Goal: Task Accomplishment & Management: Use online tool/utility

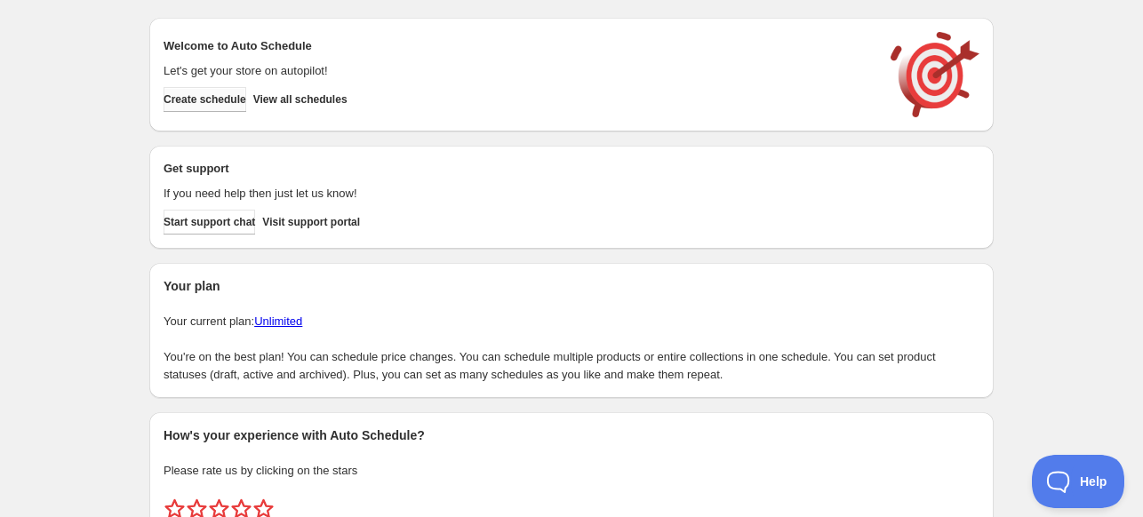
click at [213, 100] on span "Create schedule" at bounding box center [204, 99] width 83 height 14
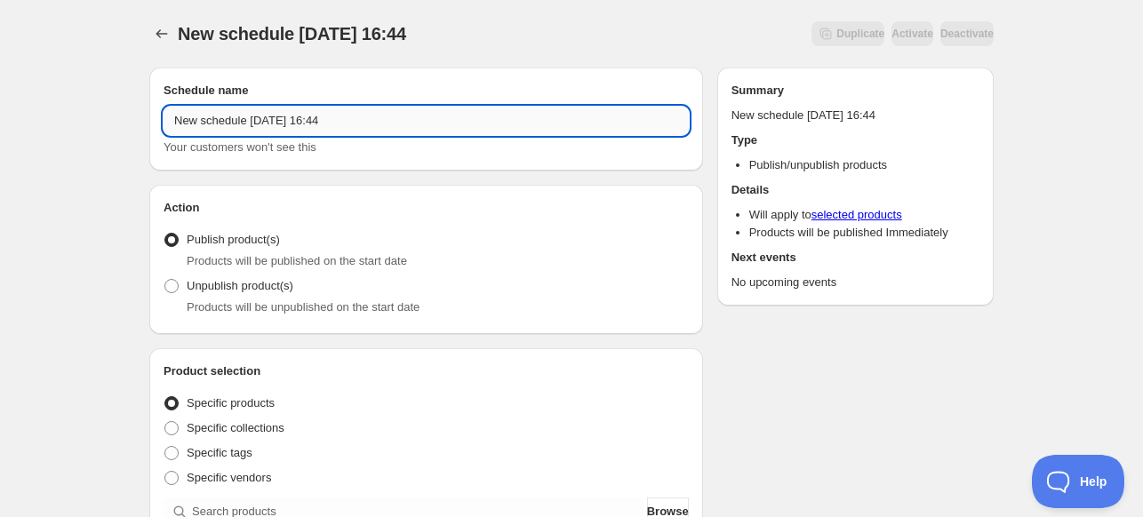
click at [323, 123] on input "New schedule Sep 27 2025 16:44" at bounding box center [425, 121] width 525 height 28
click at [232, 121] on input "28/09/20225" at bounding box center [425, 121] width 525 height 28
type input "28/09/2025"
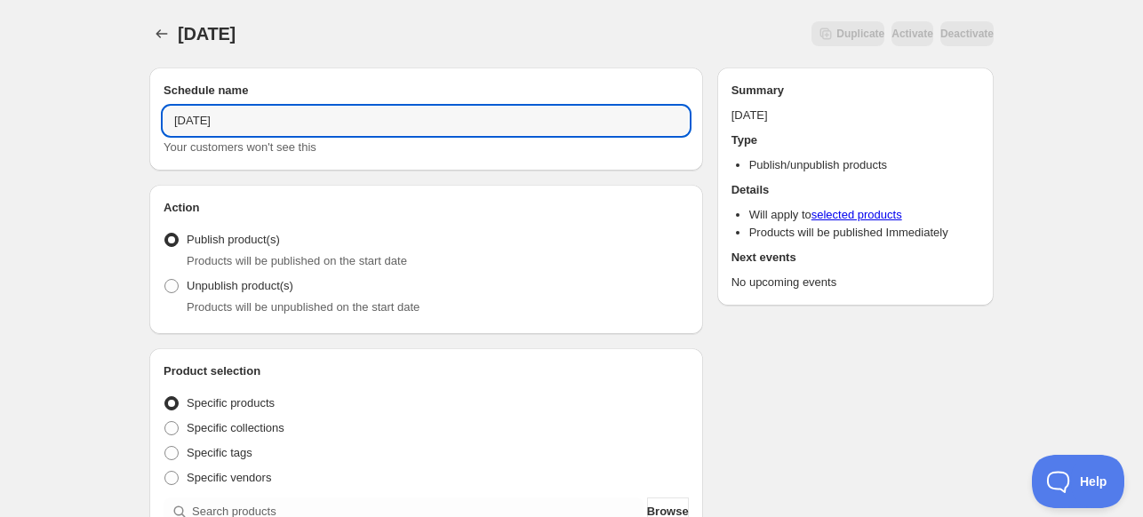
click at [262, 77] on div "Schedule name 28/09/2025 Your customers won't see this" at bounding box center [426, 119] width 554 height 103
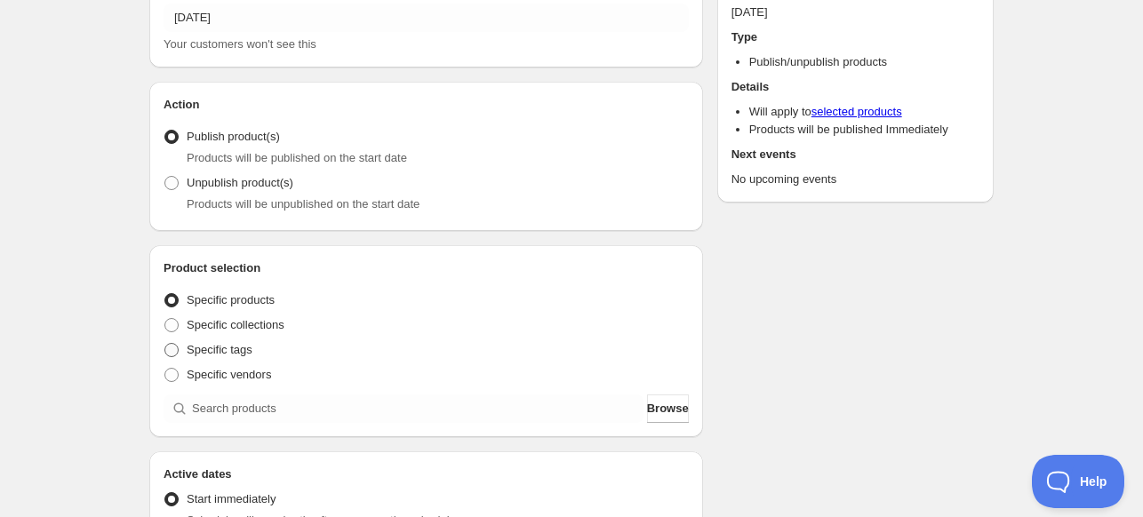
scroll to position [267, 0]
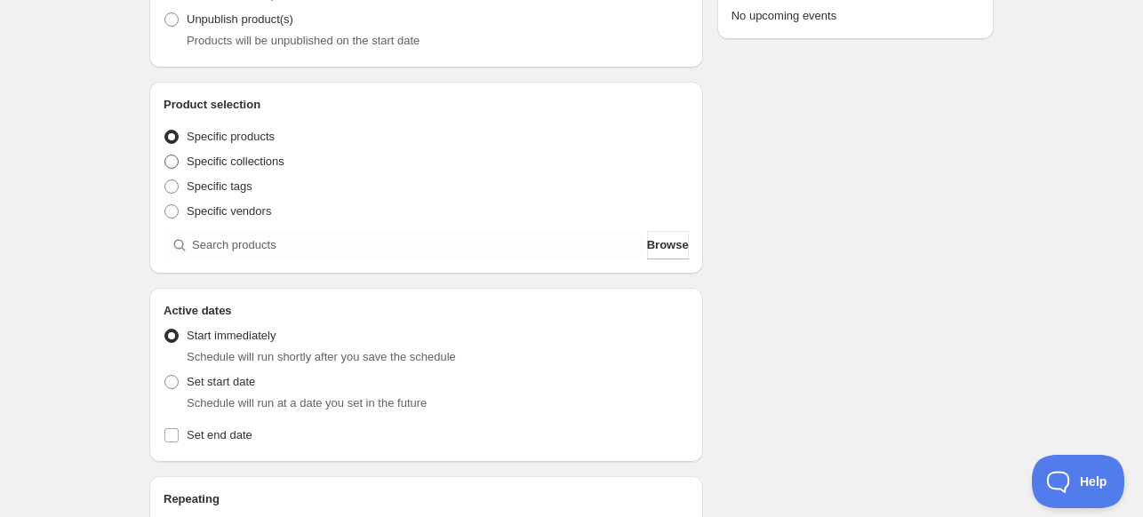
click at [233, 166] on span "Specific collections" at bounding box center [236, 161] width 98 height 13
click at [165, 155] on input "Specific collections" at bounding box center [164, 155] width 1 height 1
radio input "true"
drag, startPoint x: 240, startPoint y: 181, endPoint x: 272, endPoint y: 235, distance: 62.2
click at [243, 188] on span "Specific tags" at bounding box center [220, 185] width 66 height 13
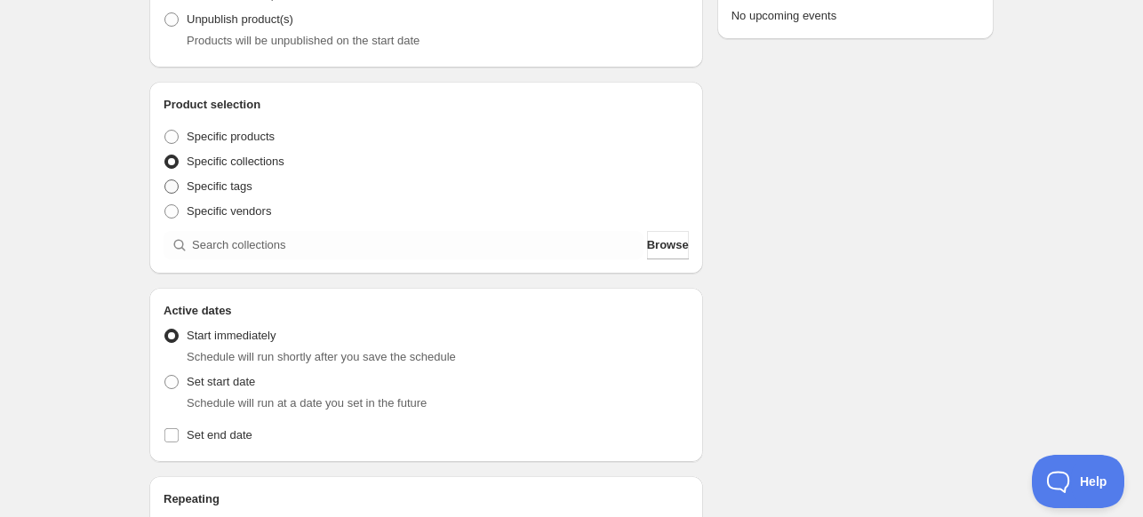
click at [211, 196] on label "Specific tags" at bounding box center [207, 186] width 89 height 25
click at [165, 180] on input "Specific tags" at bounding box center [164, 179] width 1 height 1
radio input "true"
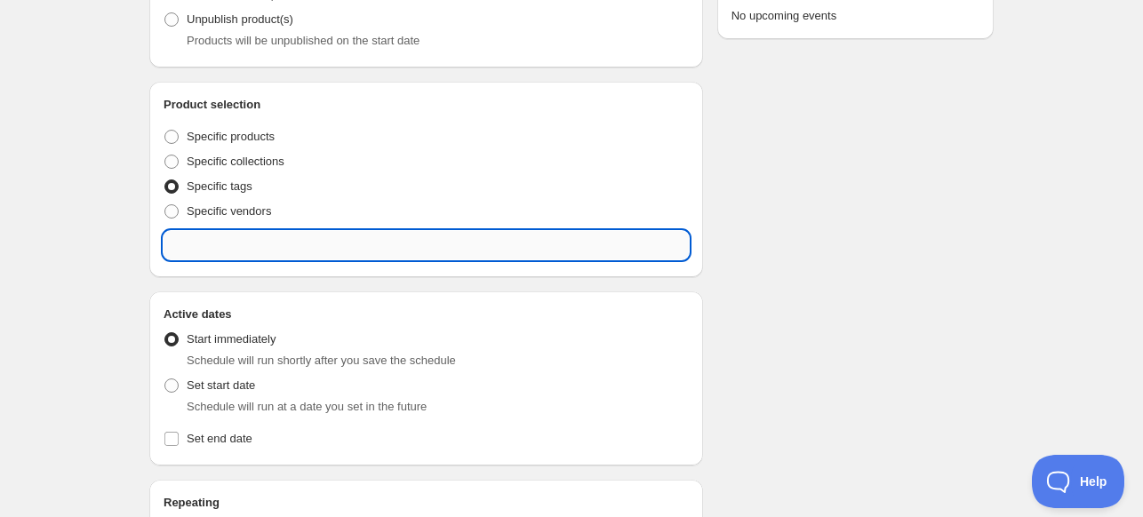
click at [227, 248] on input "text" at bounding box center [425, 245] width 525 height 28
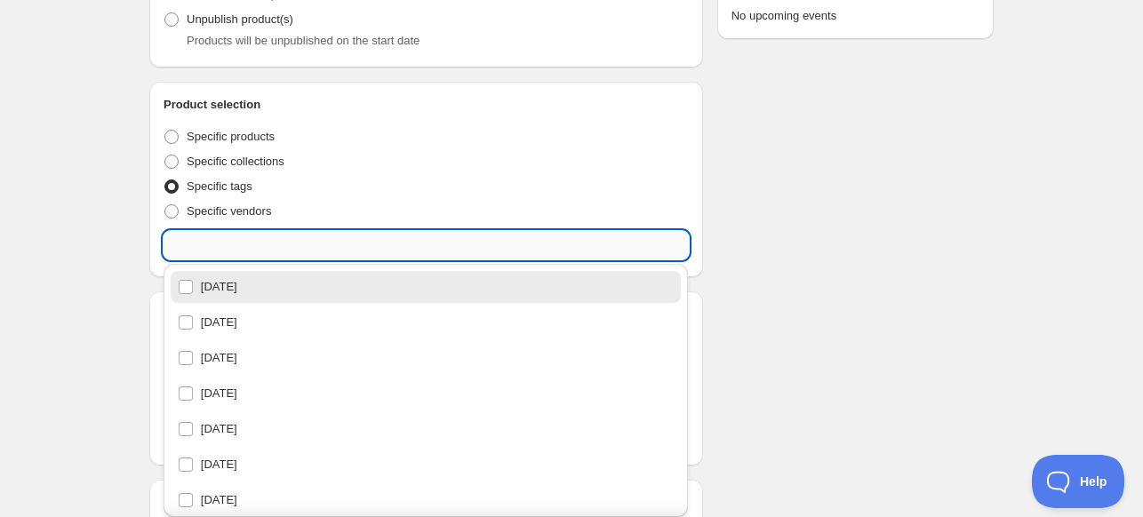
paste input "28/09/2025"
type input "28/09/2025"
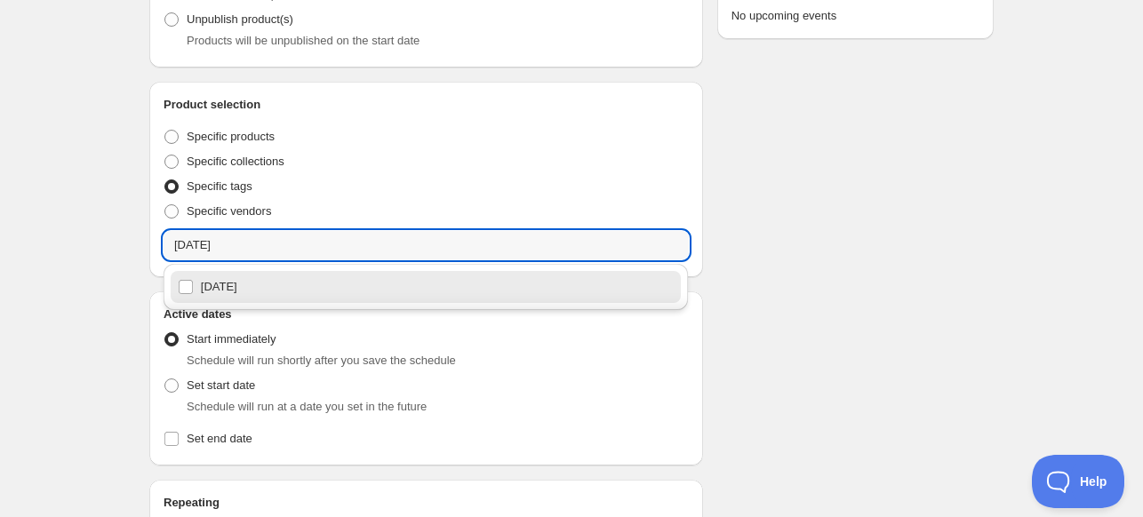
click at [235, 297] on div "28/09/2025" at bounding box center [426, 287] width 497 height 25
checkbox input "true"
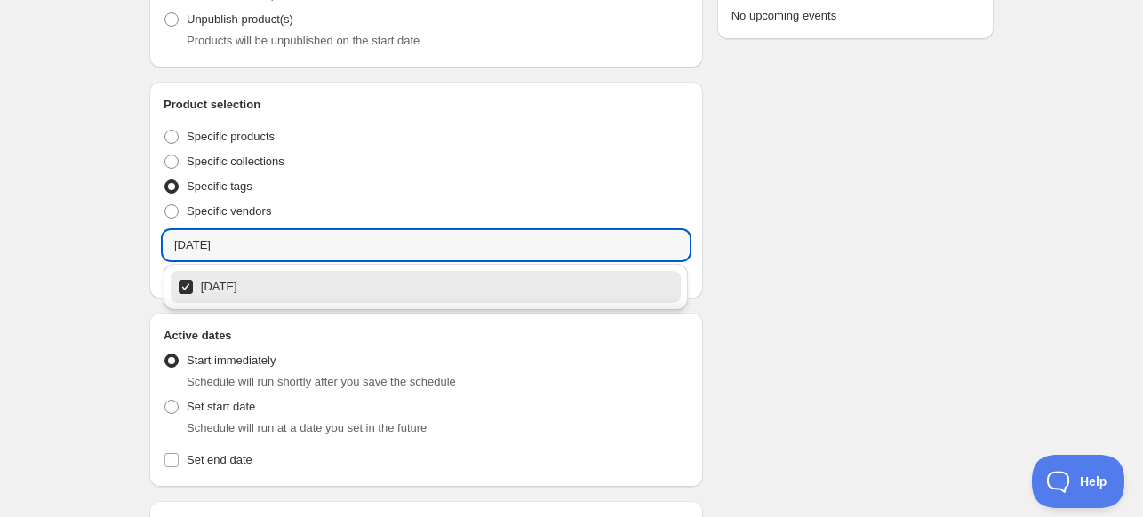
type input "28/09/2025"
click at [118, 280] on div "28/09/2025. This page is ready 28/09/2025 Duplicate Activate Deactivate More ac…" at bounding box center [571, 422] width 1143 height 1379
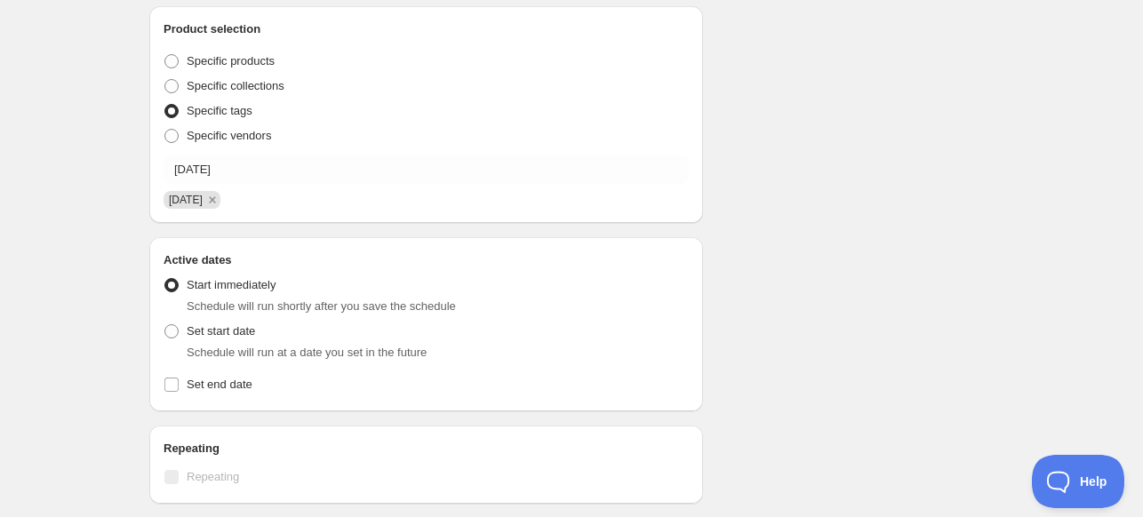
scroll to position [444, 0]
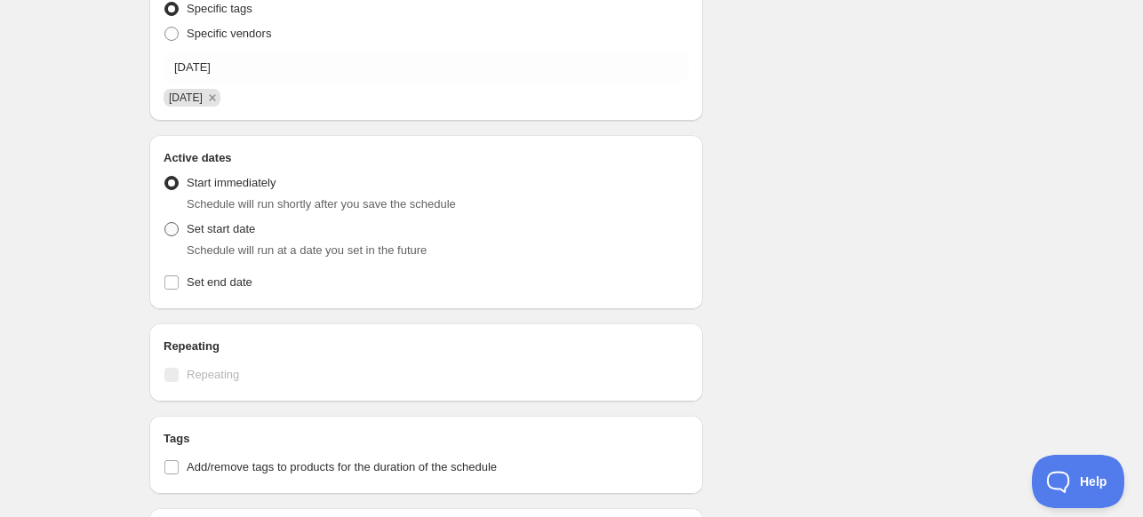
click at [188, 225] on span "Set start date" at bounding box center [221, 228] width 68 height 13
click at [165, 223] on input "Set start date" at bounding box center [164, 222] width 1 height 1
radio input "true"
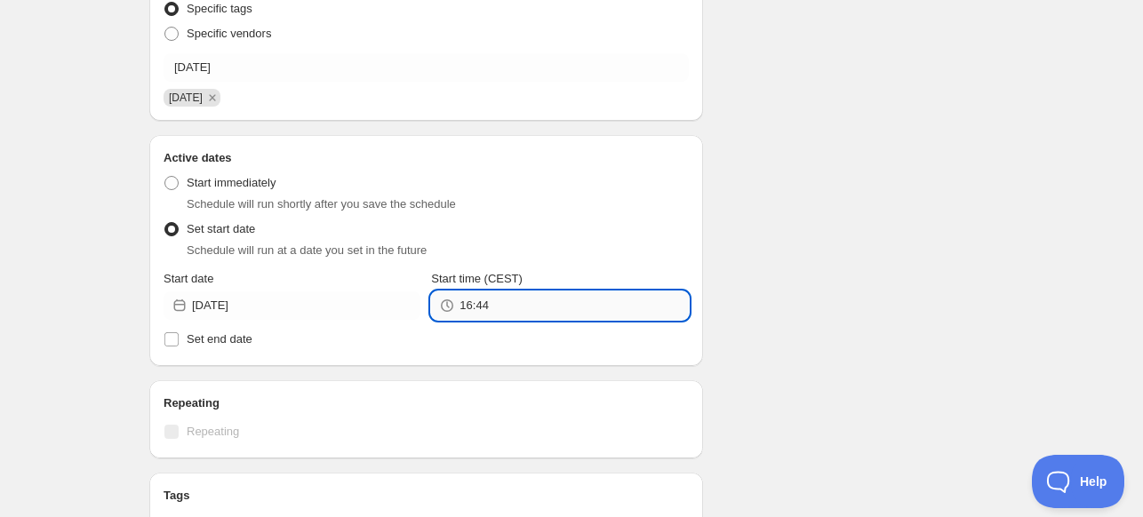
click at [480, 308] on input "16:44" at bounding box center [573, 305] width 228 height 28
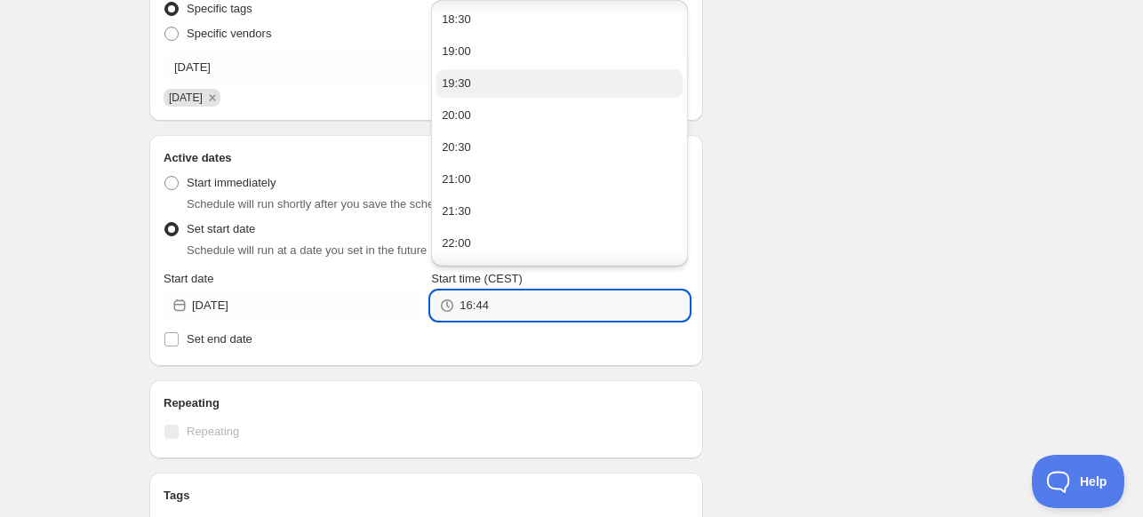
scroll to position [220, 0]
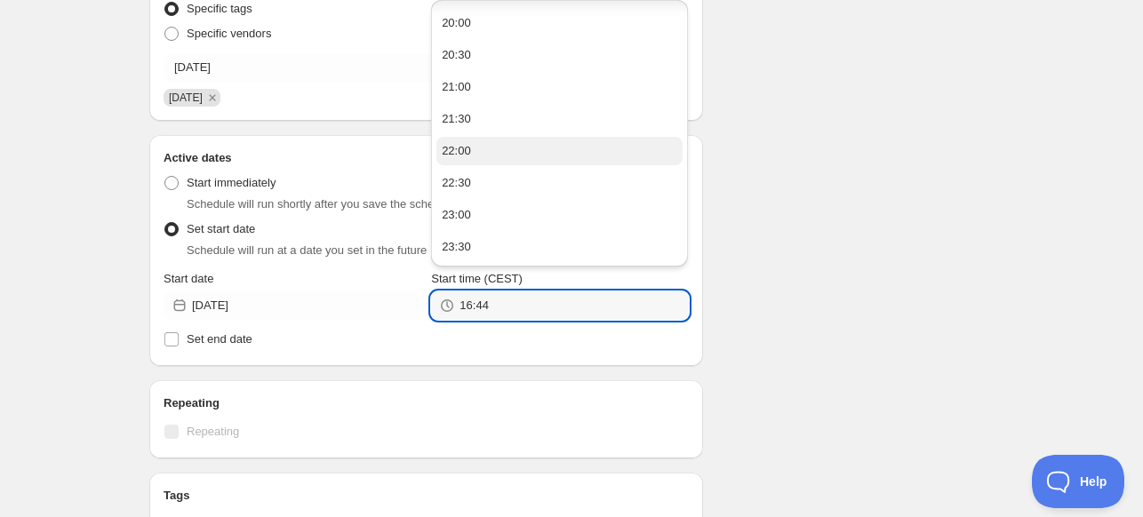
click at [487, 160] on button "22:00" at bounding box center [559, 151] width 246 height 28
type input "22:00"
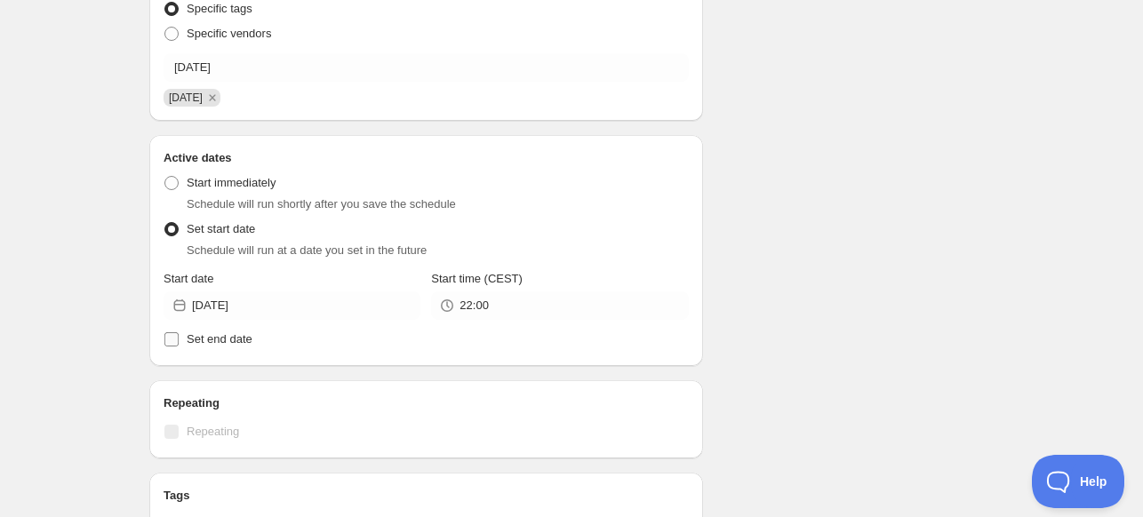
click at [238, 350] on label "Set end date" at bounding box center [425, 339] width 525 height 25
click at [179, 347] on input "Set end date" at bounding box center [171, 339] width 14 height 14
checkbox input "true"
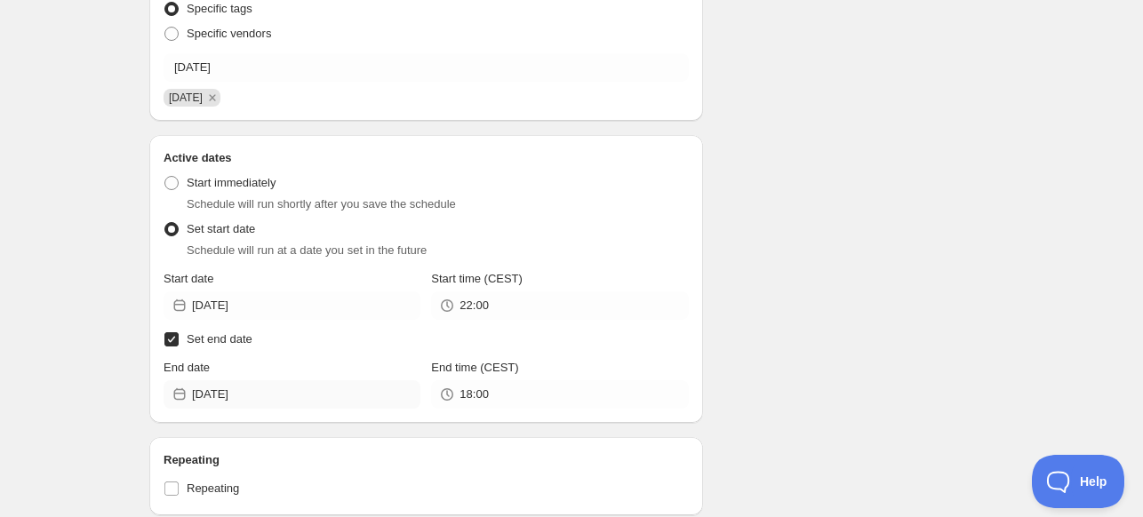
click at [269, 411] on div "Active dates Active Date Type Start immediately Schedule will run shortly after…" at bounding box center [426, 279] width 554 height 288
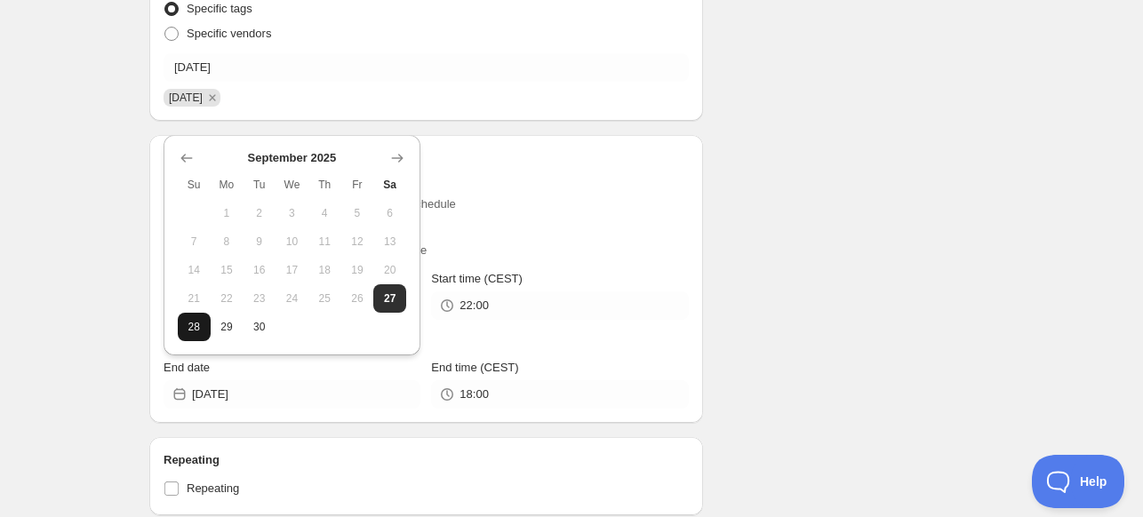
click at [194, 321] on span "28" at bounding box center [194, 327] width 19 height 14
type input "2025-09-28"
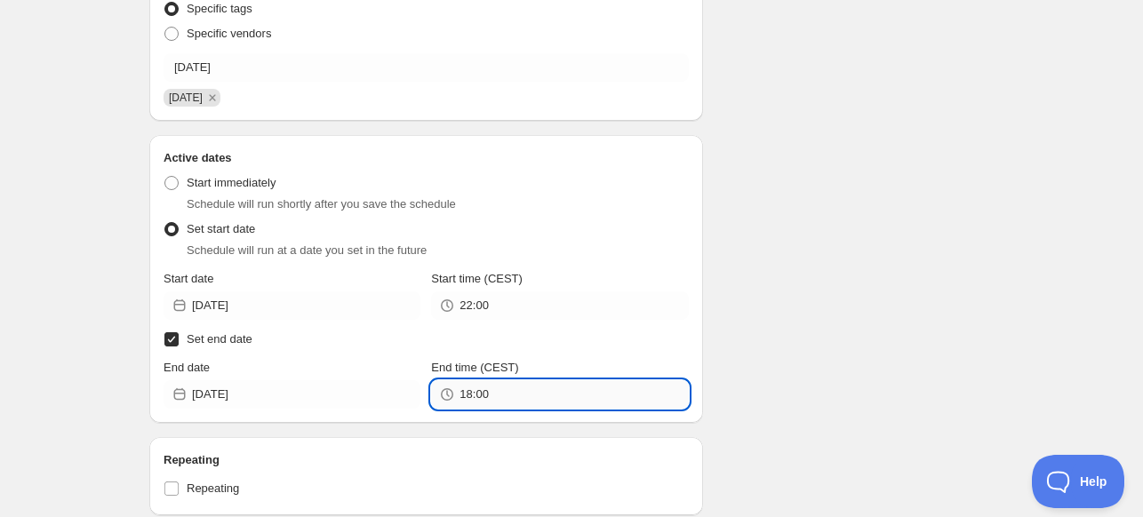
click at [506, 397] on input "18:00" at bounding box center [573, 394] width 228 height 28
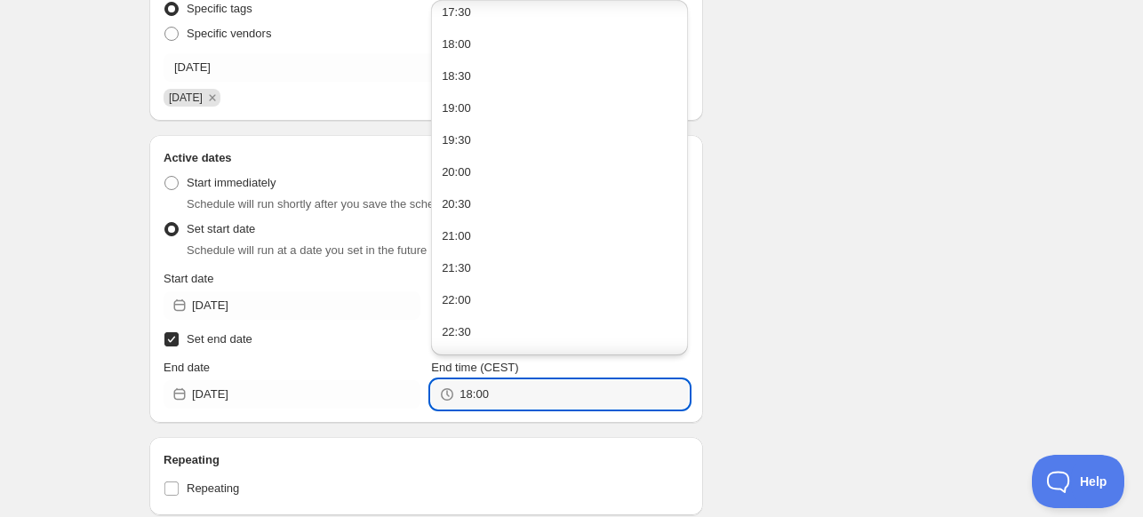
scroll to position [1187, 0]
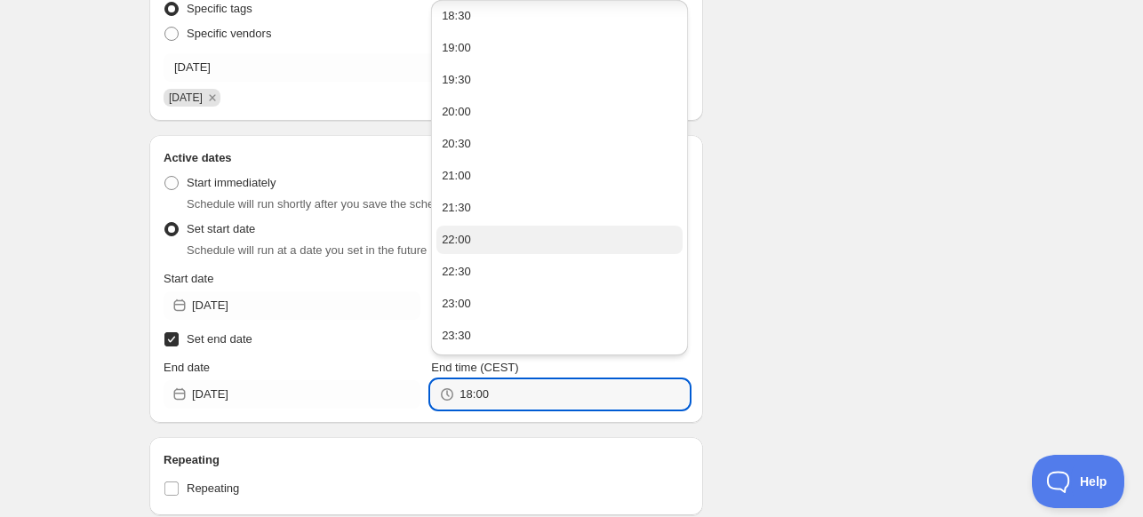
click at [480, 242] on button "22:00" at bounding box center [559, 240] width 246 height 28
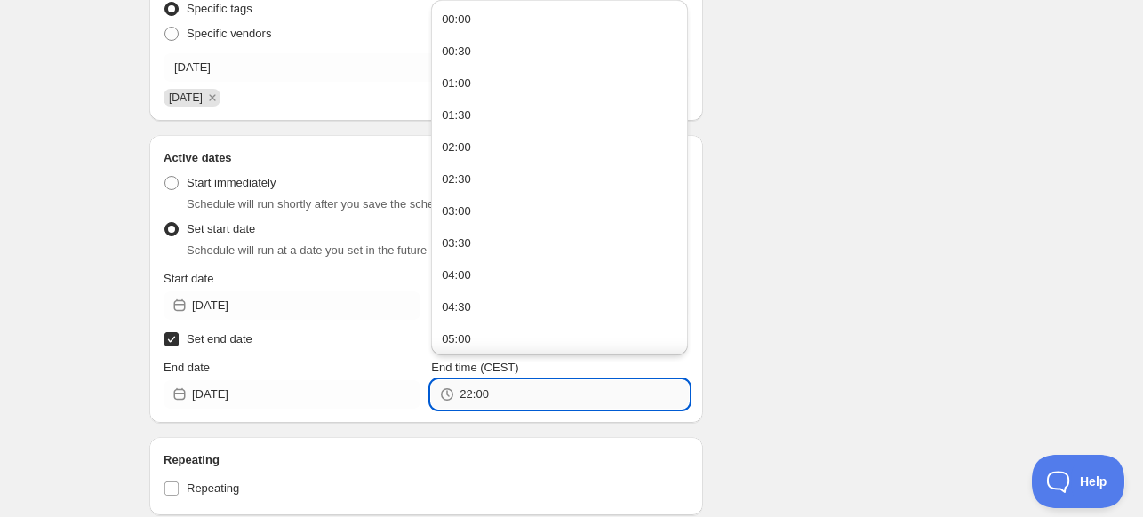
click at [475, 394] on input "22:00" at bounding box center [573, 394] width 228 height 28
type input "22:10"
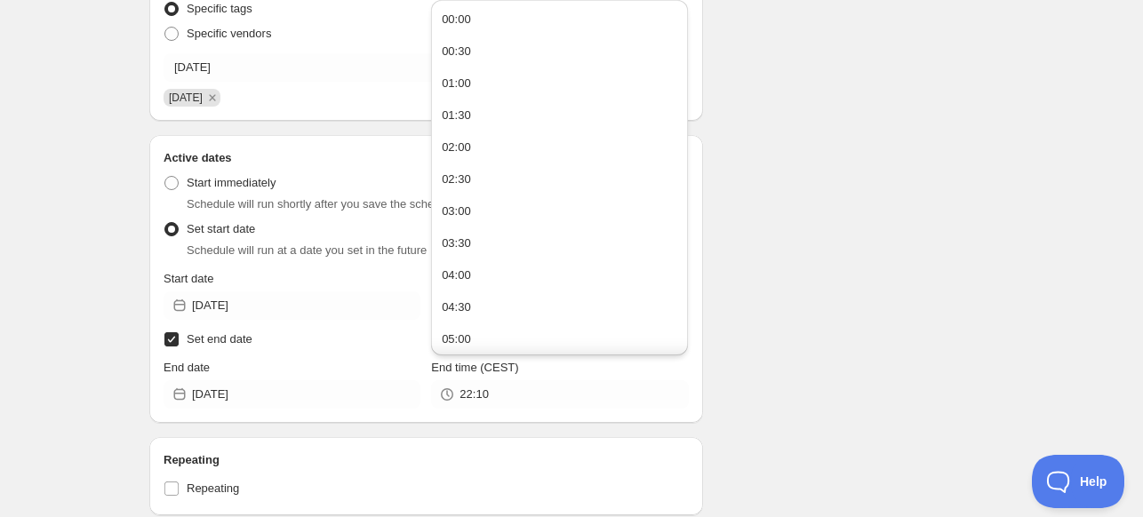
click at [785, 317] on div "Schedule name 28/09/2025 Your customers won't see this Action Action Publish pr…" at bounding box center [564, 353] width 858 height 1489
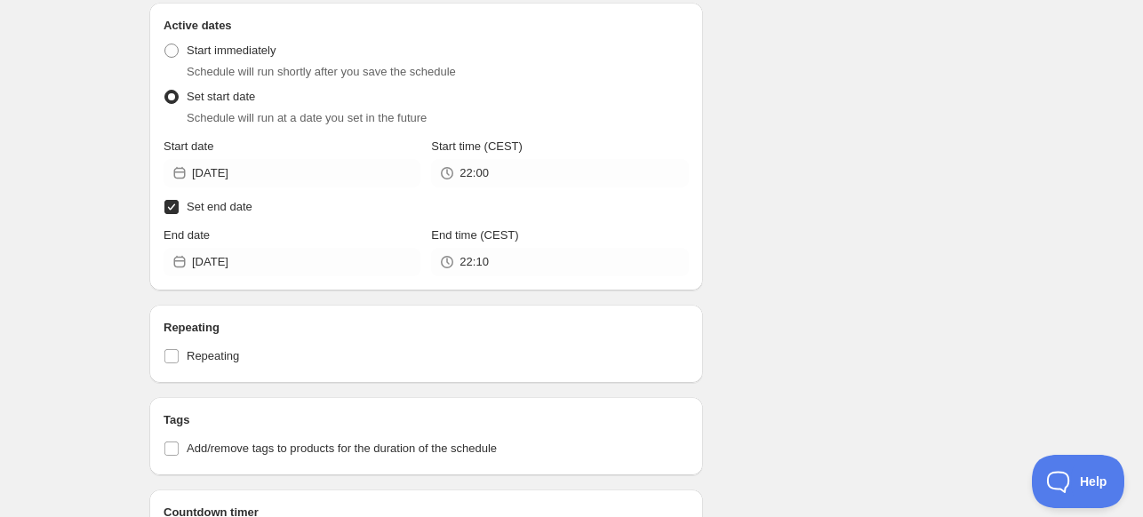
scroll to position [711, 0]
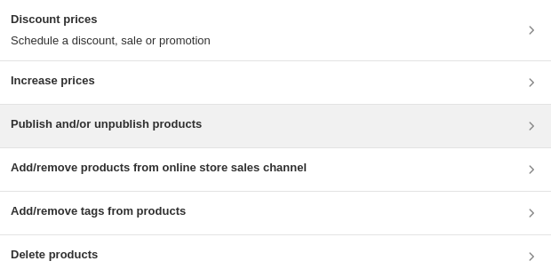
click at [117, 111] on div "Publish and/or unpublish products" at bounding box center [275, 126] width 551 height 43
